Goal: Information Seeking & Learning: Learn about a topic

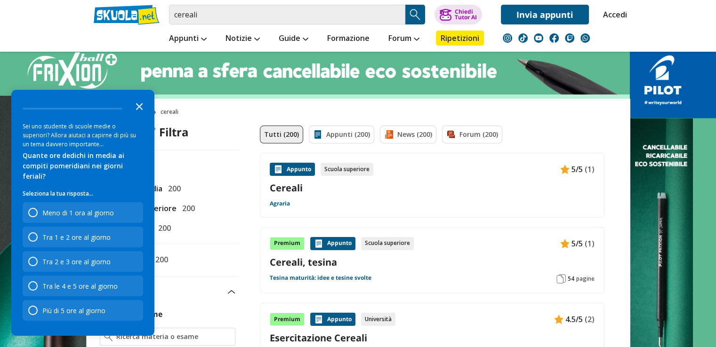
click at [137, 110] on polygon "Close the survey" at bounding box center [139, 106] width 7 height 7
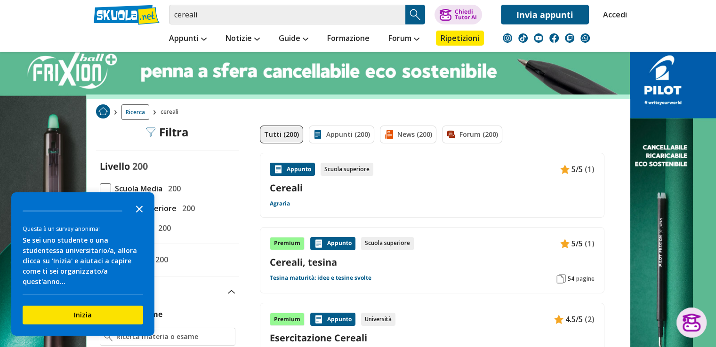
click at [143, 218] on icon "Close the survey" at bounding box center [139, 208] width 19 height 19
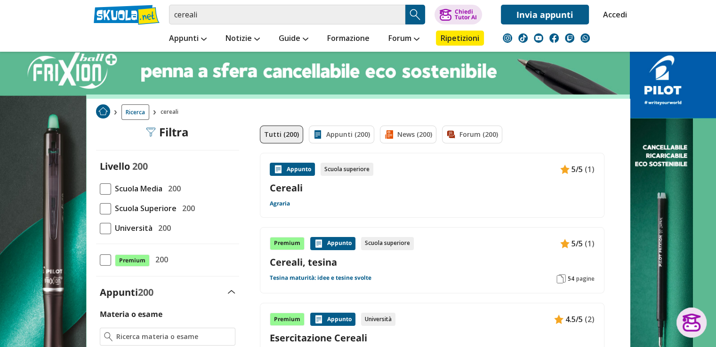
click at [289, 185] on link "Cereali" at bounding box center [432, 188] width 325 height 13
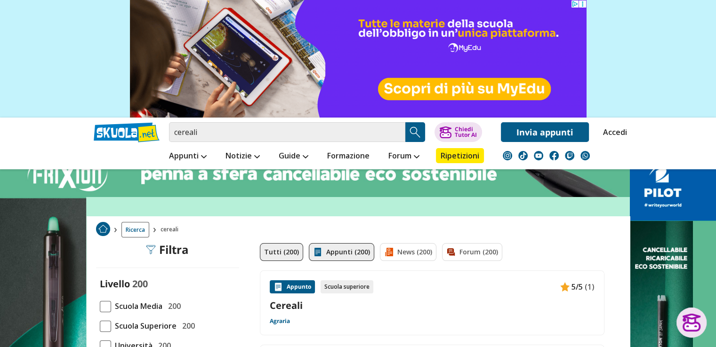
scroll to position [47, 0]
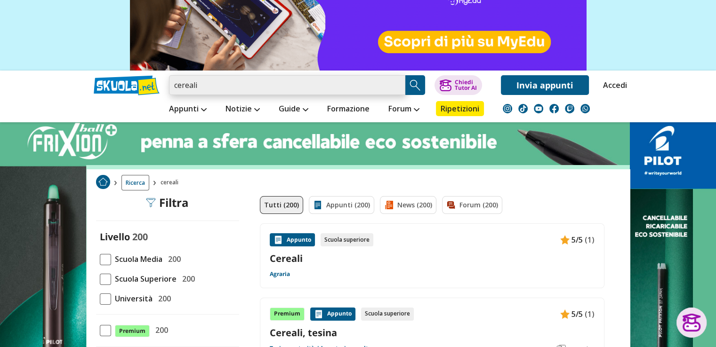
click at [241, 85] on input "cereali" at bounding box center [287, 85] width 236 height 20
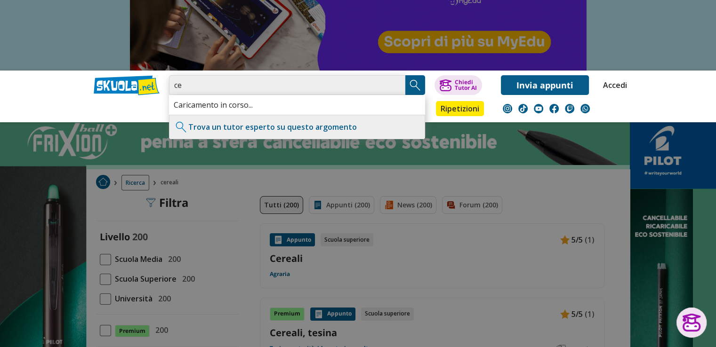
type input "c"
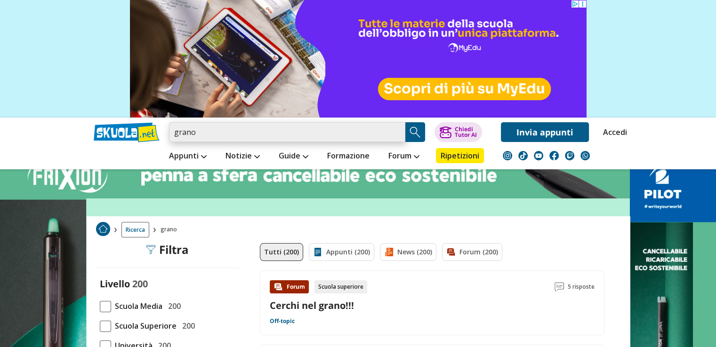
click at [200, 132] on input "grano" at bounding box center [287, 132] width 236 height 20
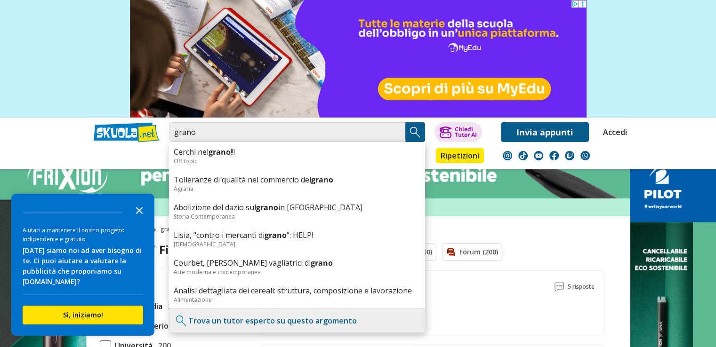
click at [142, 215] on icon "Close the survey" at bounding box center [139, 210] width 19 height 19
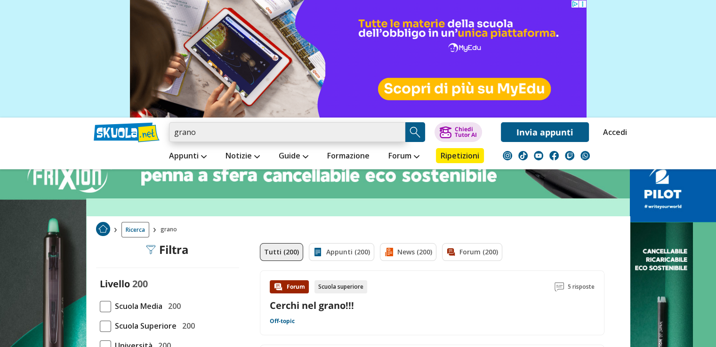
click at [200, 135] on input "grano" at bounding box center [287, 132] width 236 height 20
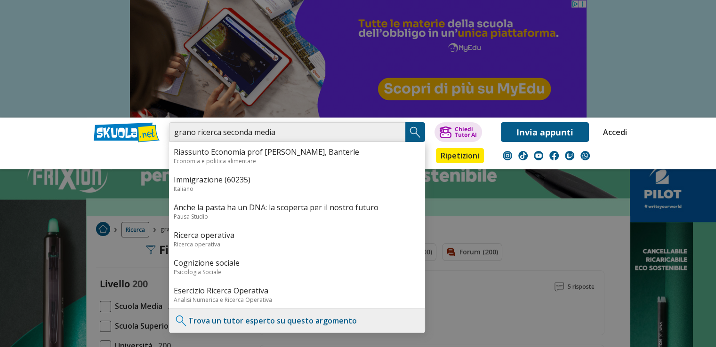
type input "grano ricerca seconda media"
click at [416, 134] on img "Search Button" at bounding box center [415, 132] width 14 height 14
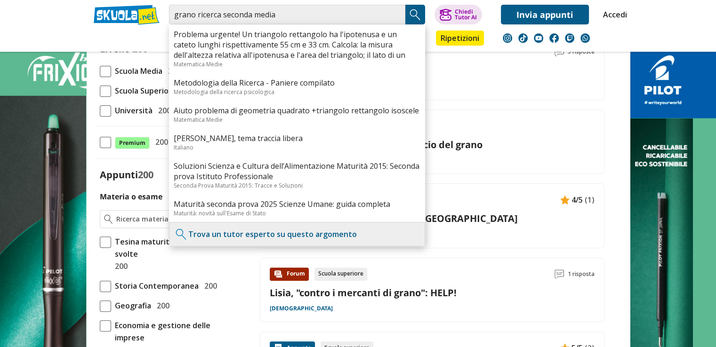
scroll to position [279, 0]
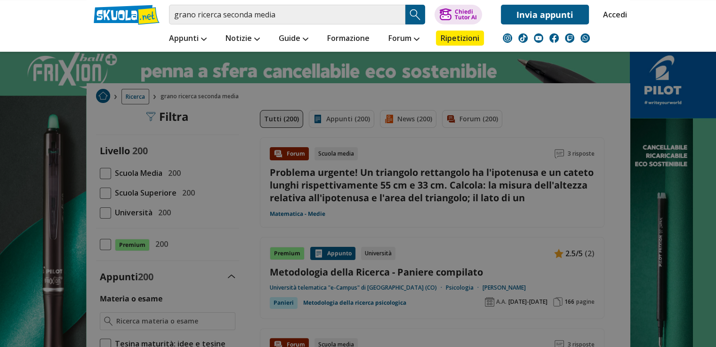
scroll to position [47, 0]
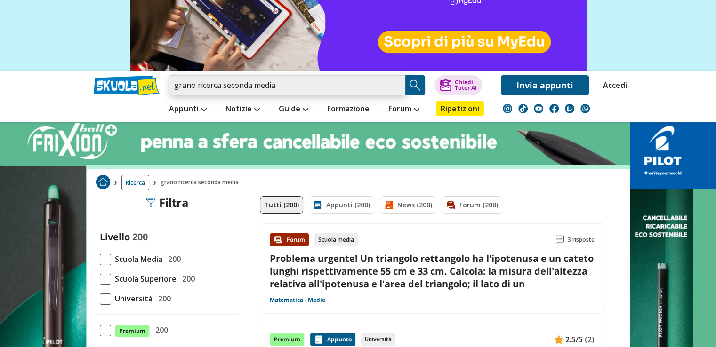
click at [282, 81] on input "grano ricerca seconda media" at bounding box center [287, 85] width 236 height 20
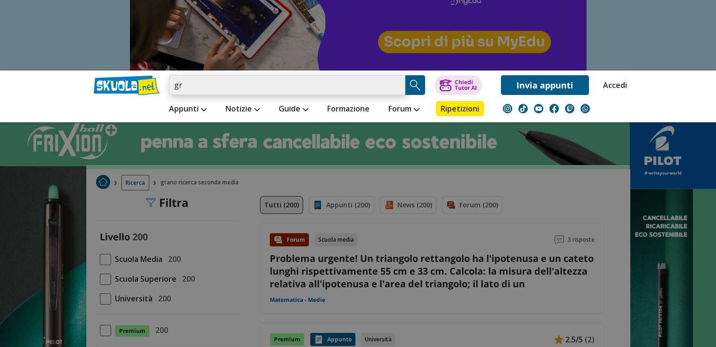
type input "g"
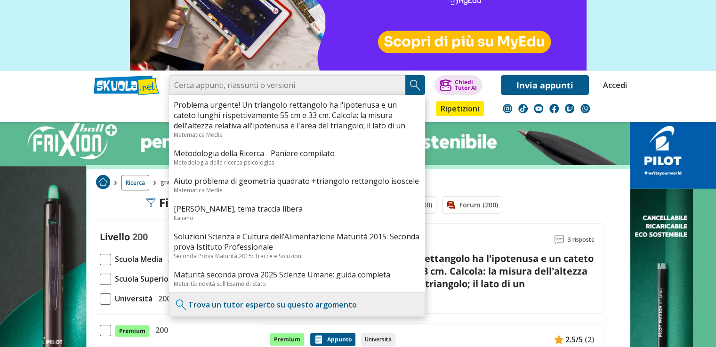
click at [262, 89] on input "search" at bounding box center [287, 85] width 236 height 20
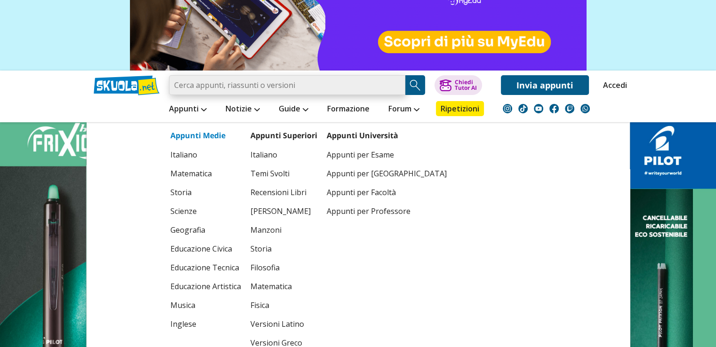
type input "grano"
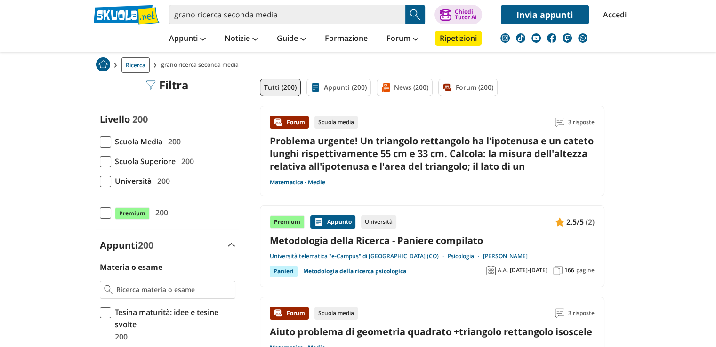
scroll to position [47, 0]
